Goal: Check status: Check status

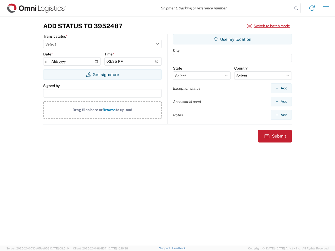
click at [225, 8] on input "search" at bounding box center [224, 8] width 135 height 10
click at [296, 8] on icon at bounding box center [295, 8] width 7 height 7
click at [312, 8] on icon at bounding box center [312, 8] width 8 height 8
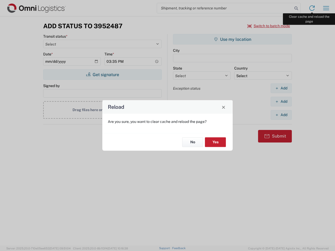
click at [326, 8] on div "Reload Are you sure, you want to clear cache and reload the page? No Yes" at bounding box center [167, 125] width 335 height 251
click at [269, 26] on div "Reload Are you sure, you want to clear cache and reload the page? No Yes" at bounding box center [167, 125] width 335 height 251
click at [102, 75] on div "Reload Are you sure, you want to clear cache and reload the page? No Yes" at bounding box center [167, 125] width 335 height 251
click at [232, 39] on div "Reload Are you sure, you want to clear cache and reload the page? No Yes" at bounding box center [167, 125] width 335 height 251
click at [281, 88] on div "Reload Are you sure, you want to clear cache and reload the page? No Yes" at bounding box center [167, 125] width 335 height 251
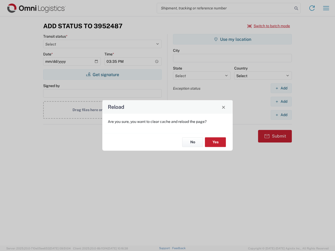
click at [281, 101] on div "Reload Are you sure, you want to clear cache and reload the page? No Yes" at bounding box center [167, 125] width 335 height 251
click at [281, 115] on div "Reload Are you sure, you want to clear cache and reload the page? No Yes" at bounding box center [167, 125] width 335 height 251
